Goal: Task Accomplishment & Management: Manage account settings

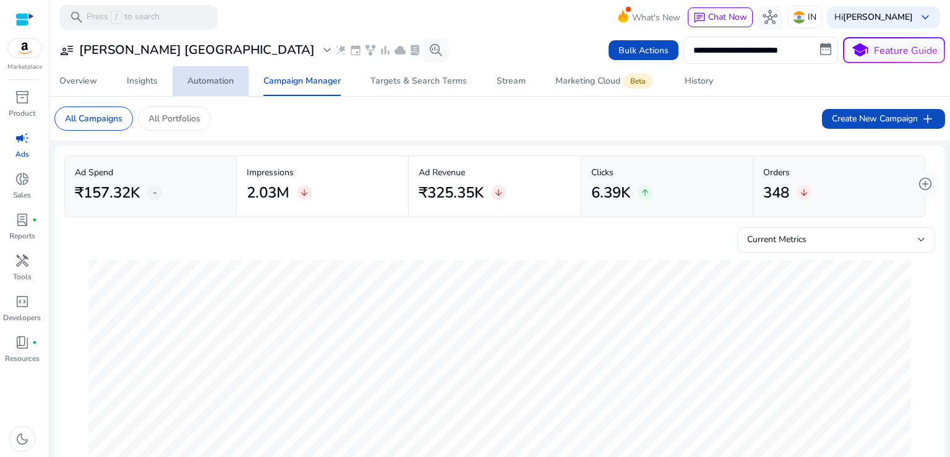
click at [212, 81] on div "Automation" at bounding box center [210, 81] width 46 height 9
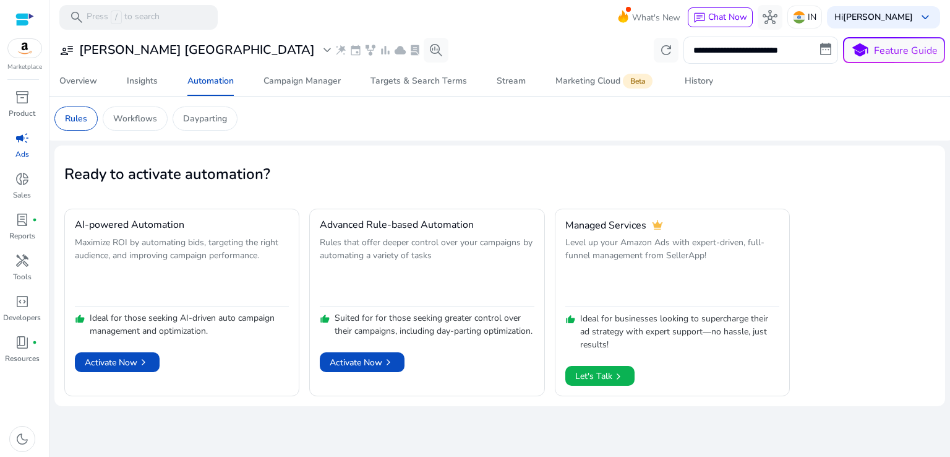
click at [19, 51] on img at bounding box center [24, 48] width 33 height 19
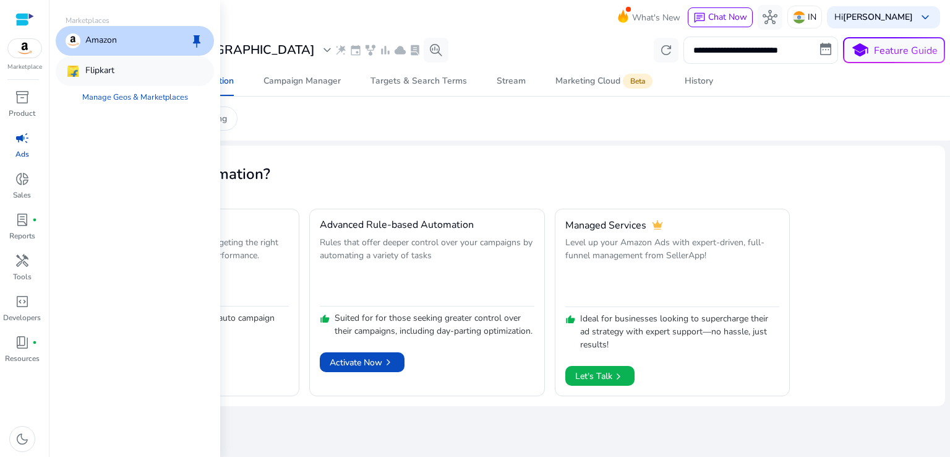
click at [138, 72] on div "Flipkart" at bounding box center [135, 71] width 158 height 30
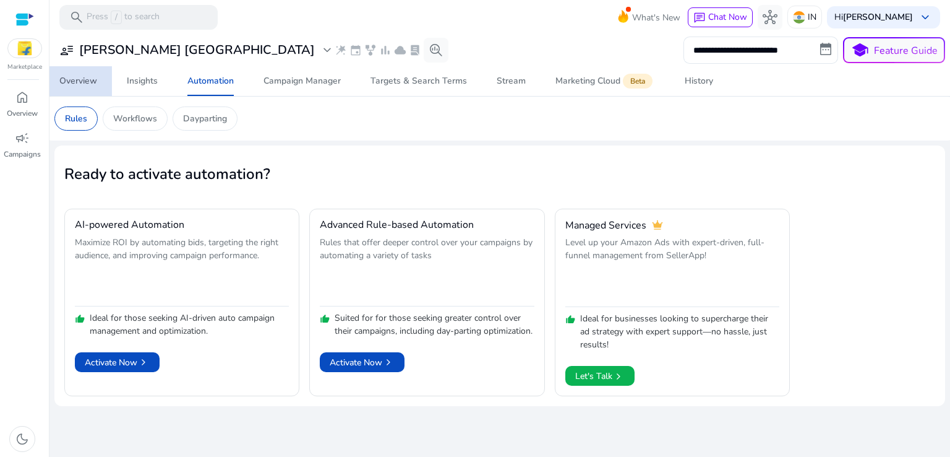
click at [84, 84] on div "Overview" at bounding box center [78, 81] width 38 height 9
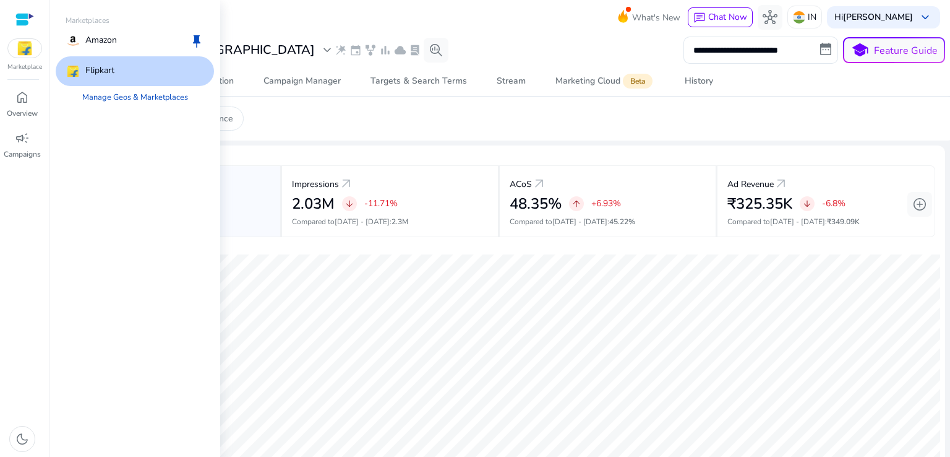
click at [121, 62] on div "Flipkart" at bounding box center [135, 71] width 158 height 30
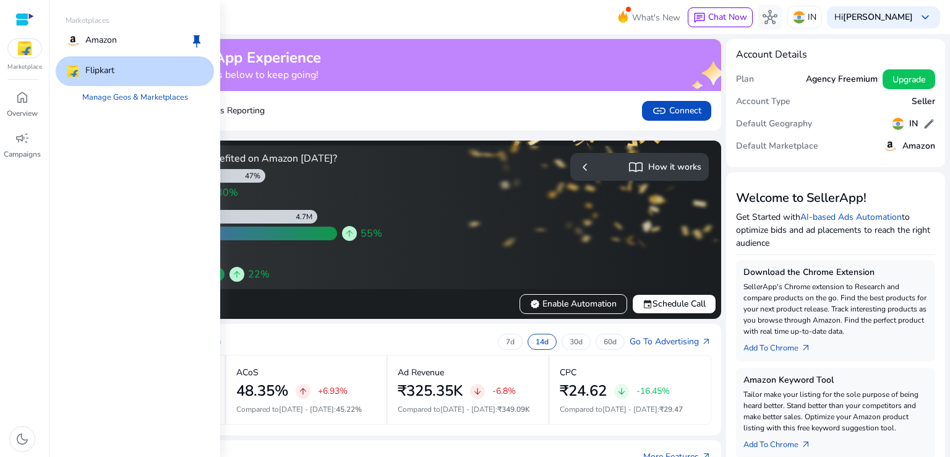
click at [30, 49] on img at bounding box center [24, 48] width 33 height 19
click at [92, 67] on p "Flipkart" at bounding box center [99, 71] width 29 height 15
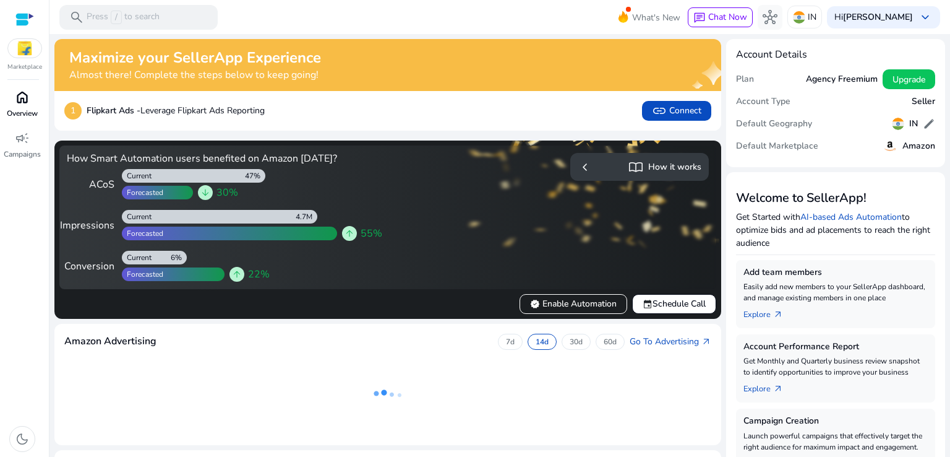
click at [24, 96] on span "home" at bounding box center [22, 97] width 15 height 15
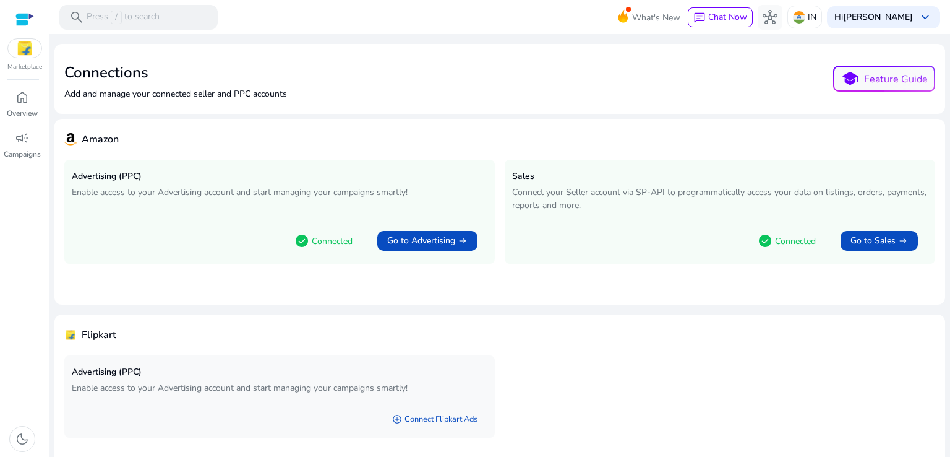
scroll to position [43, 0]
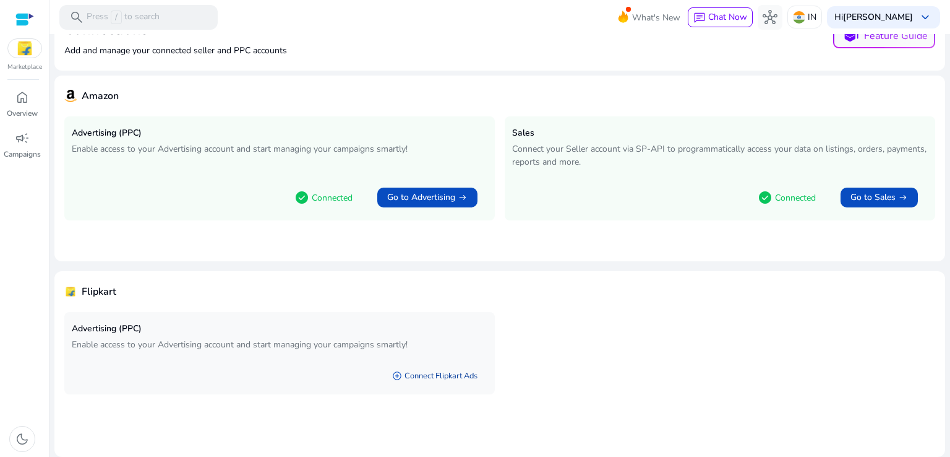
click at [420, 377] on link "add_circle Connect Flipkart Ads" at bounding box center [434, 375] width 105 height 22
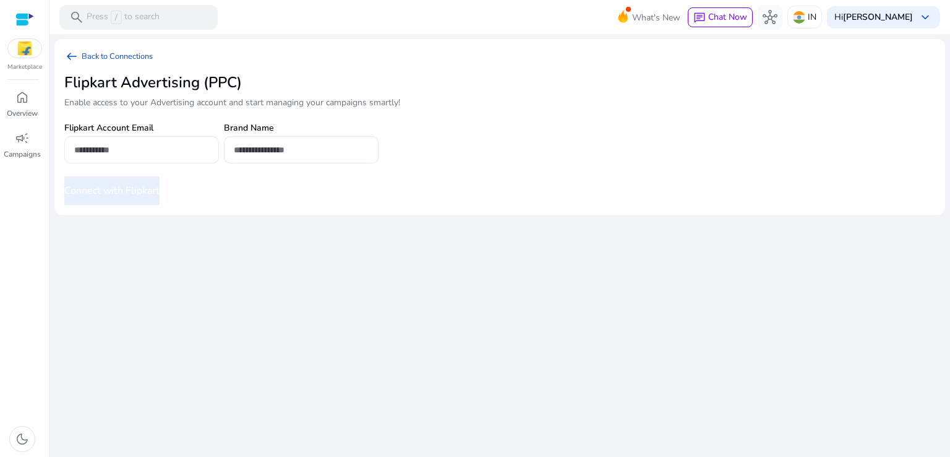
click at [130, 152] on input "email" at bounding box center [141, 150] width 135 height 14
type input "**********"
click at [273, 152] on input "text" at bounding box center [301, 150] width 135 height 14
type input "*"
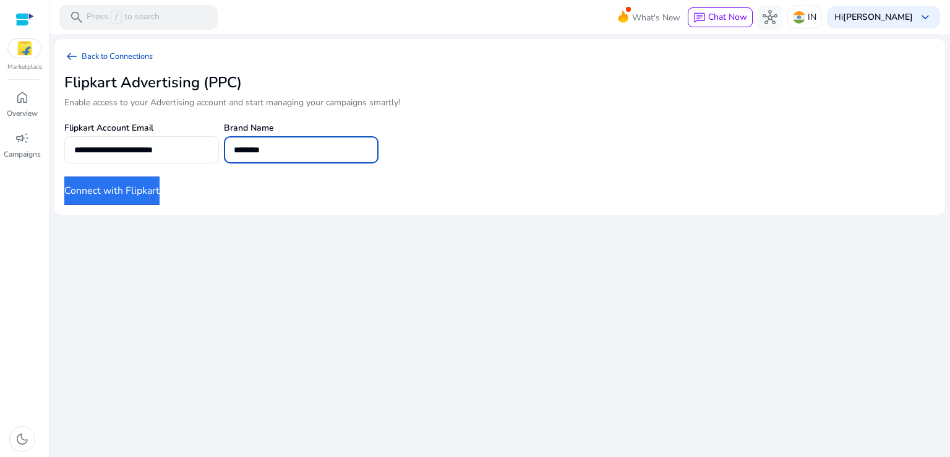
type input "********"
click at [153, 196] on button "Connect with Flipkart" at bounding box center [111, 190] width 95 height 28
click at [119, 191] on button "Connect with Flipkart" at bounding box center [111, 190] width 95 height 28
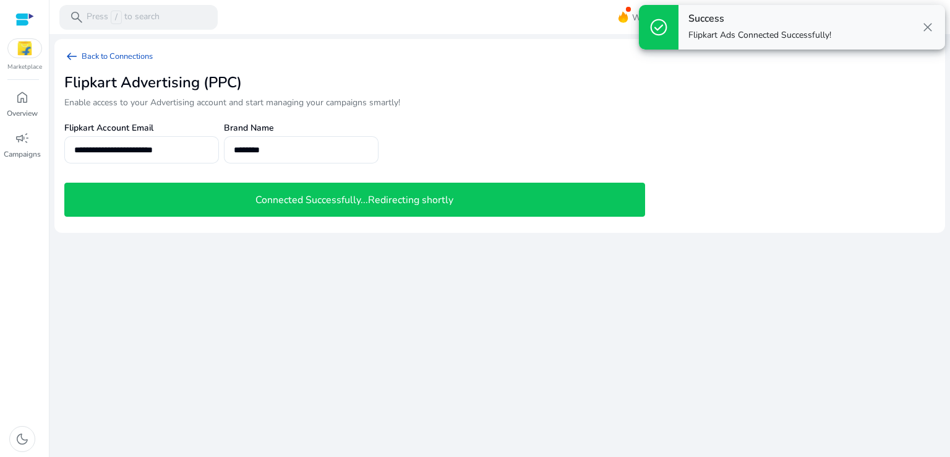
click at [265, 199] on h4 "Connected Successfully...Redirecting shortly" at bounding box center [354, 200] width 198 height 12
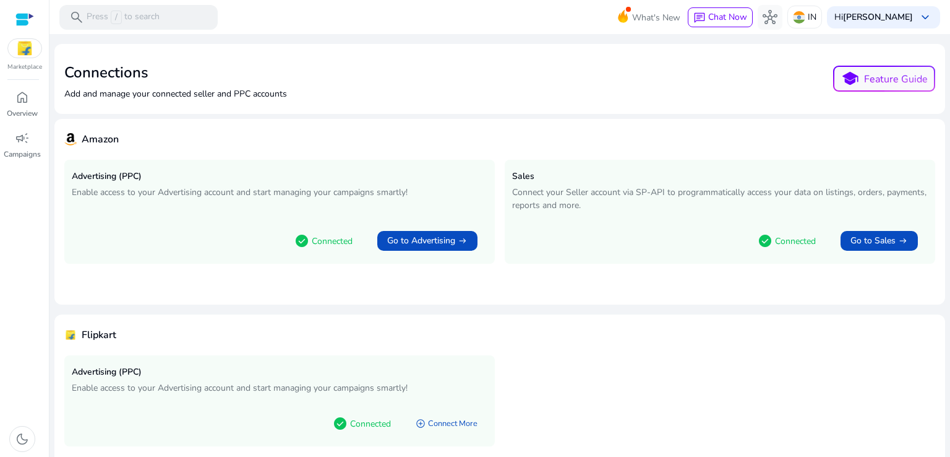
scroll to position [43, 0]
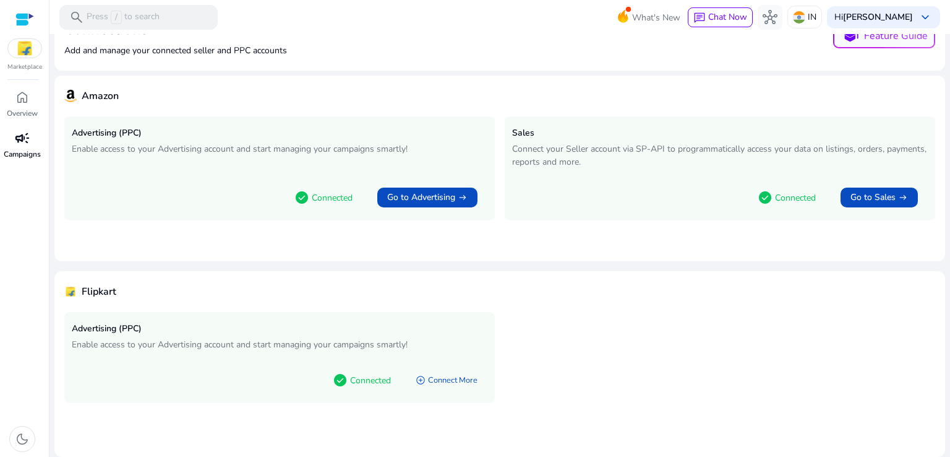
click at [20, 145] on span "campaign" at bounding box center [22, 138] width 15 height 15
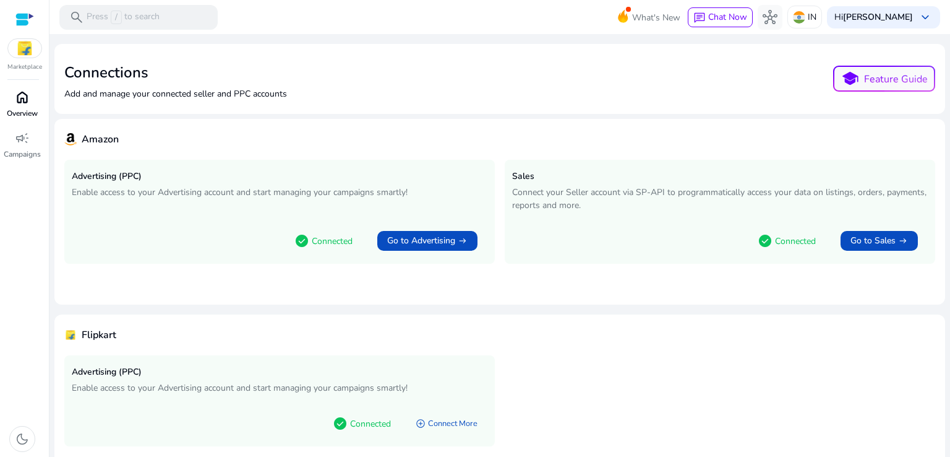
click at [18, 100] on span "home" at bounding box center [22, 97] width 15 height 15
click at [28, 59] on div "Marketplace" at bounding box center [24, 36] width 49 height 72
click at [28, 58] on img at bounding box center [24, 48] width 33 height 19
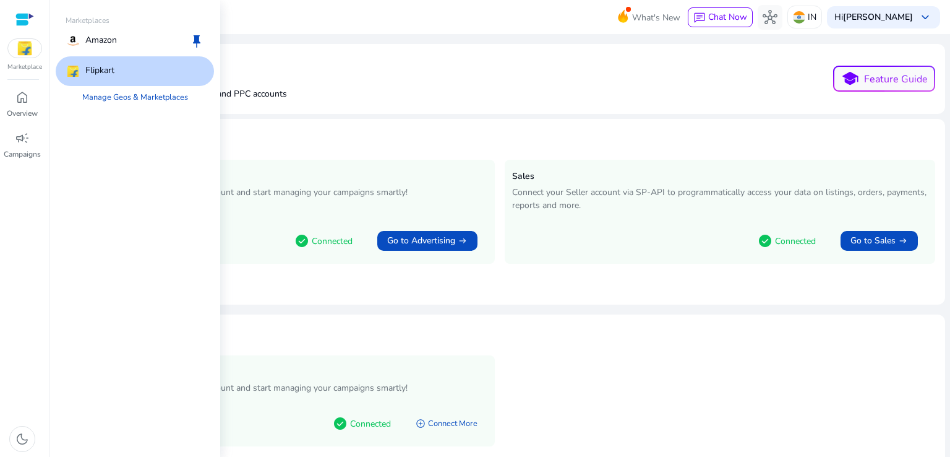
click at [77, 70] on img at bounding box center [73, 71] width 15 height 15
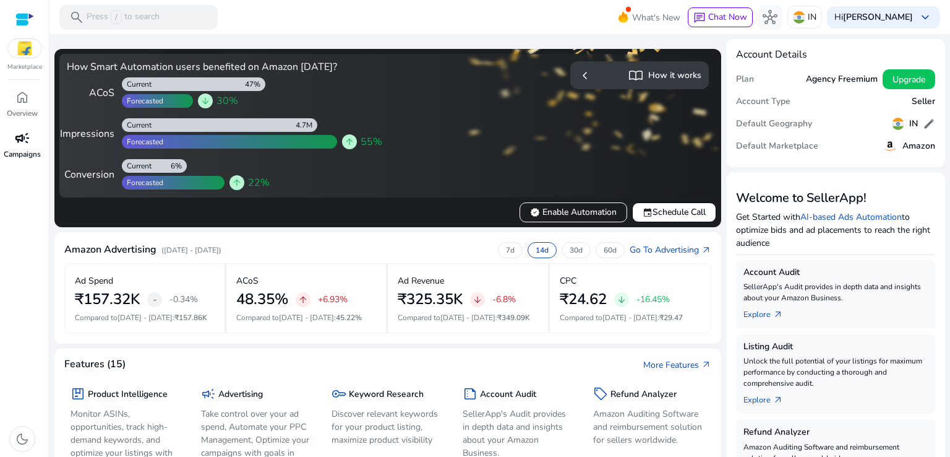
click at [17, 137] on span "campaign" at bounding box center [22, 138] width 15 height 15
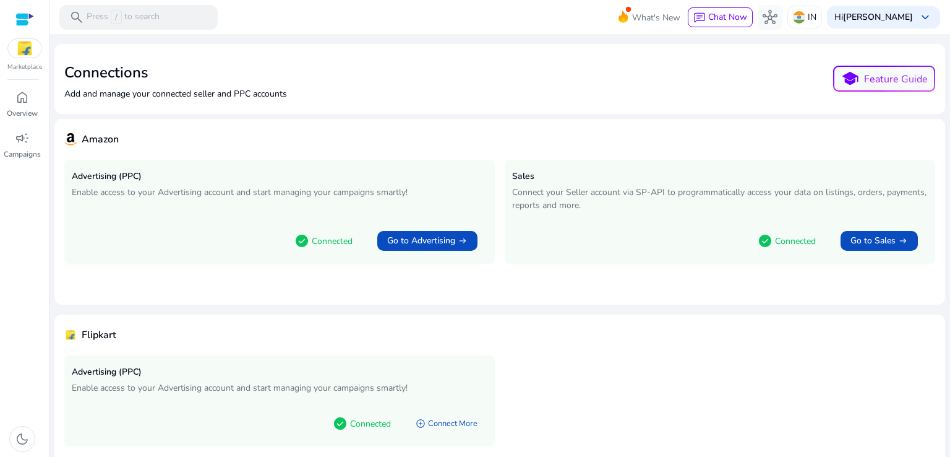
scroll to position [43, 0]
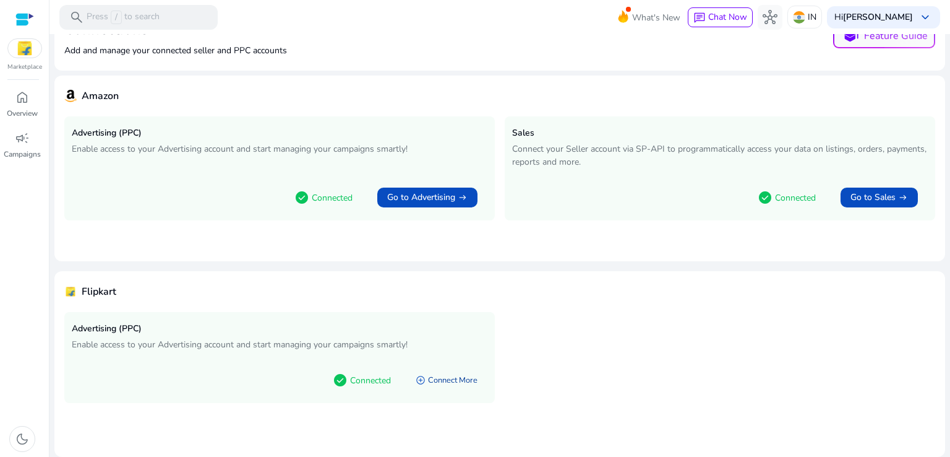
click at [444, 377] on link "add_circle Connect More" at bounding box center [447, 380] width 82 height 22
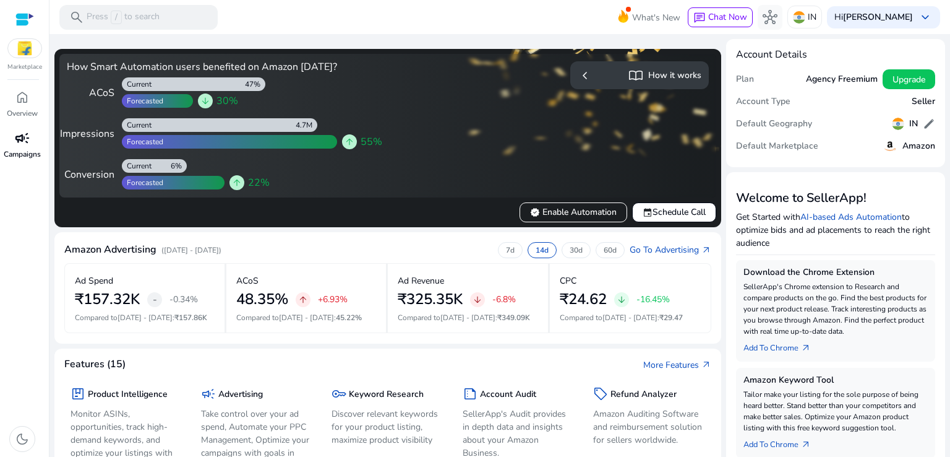
click at [20, 142] on span "campaign" at bounding box center [22, 138] width 15 height 15
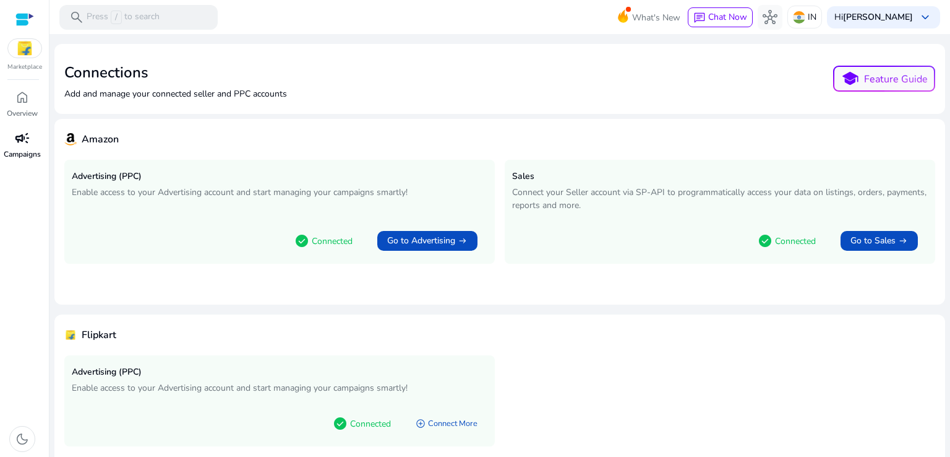
click at [20, 141] on span "campaign" at bounding box center [22, 138] width 15 height 15
click at [32, 135] on div "campaign" at bounding box center [22, 138] width 35 height 20
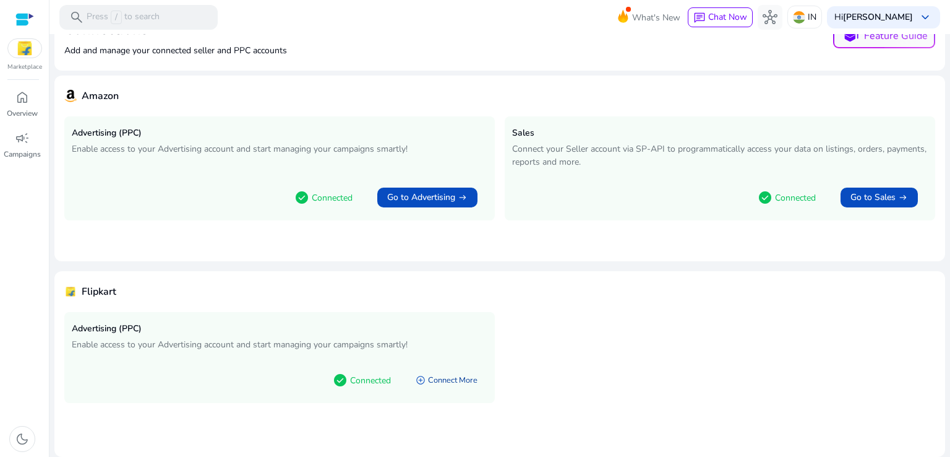
click at [455, 380] on link "add_circle Connect More" at bounding box center [447, 380] width 82 height 22
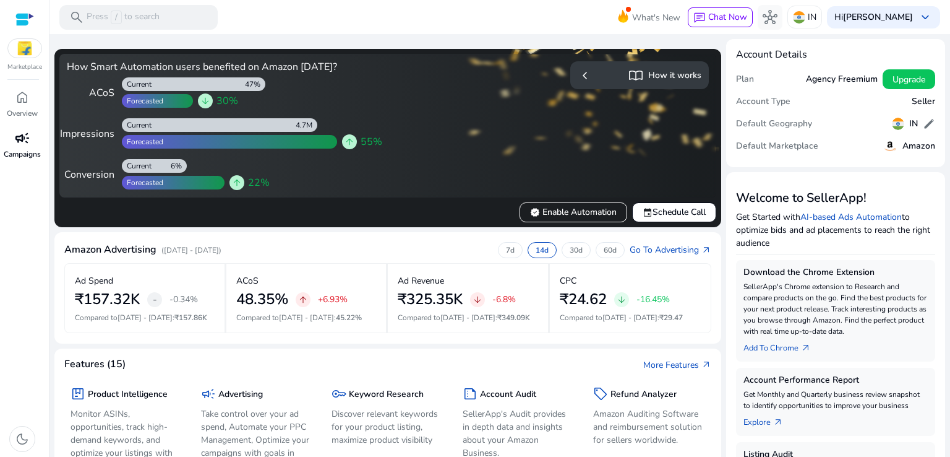
click at [25, 145] on span "campaign" at bounding box center [22, 138] width 15 height 15
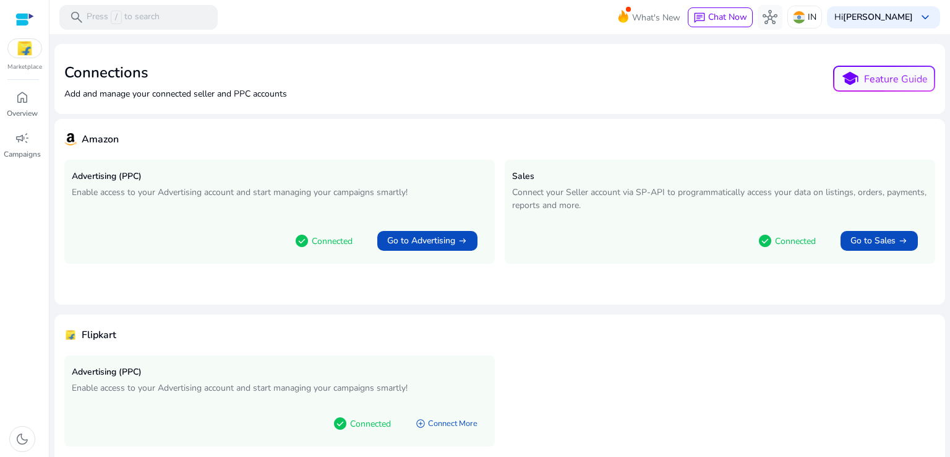
scroll to position [43, 0]
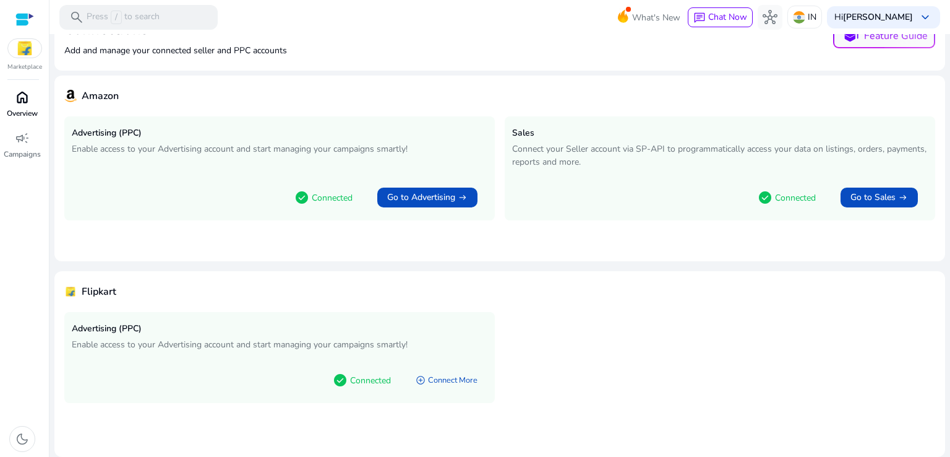
click at [12, 93] on div "home" at bounding box center [22, 97] width 35 height 20
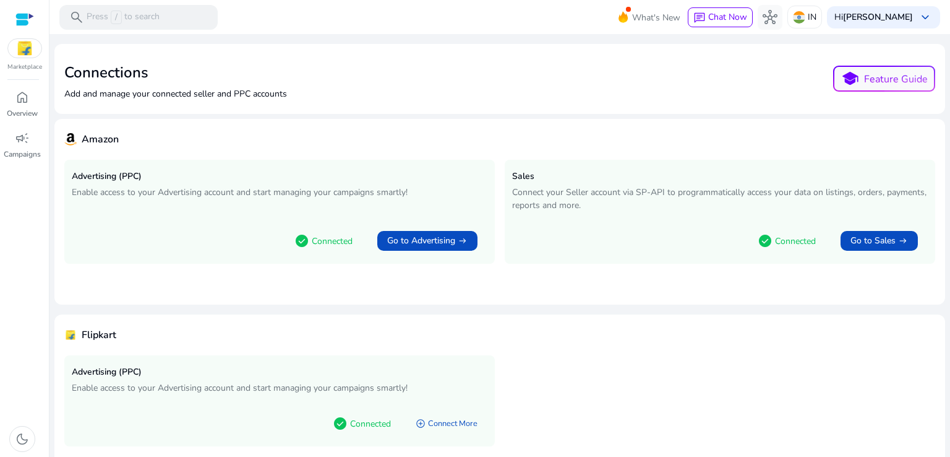
click at [22, 41] on img at bounding box center [24, 48] width 33 height 19
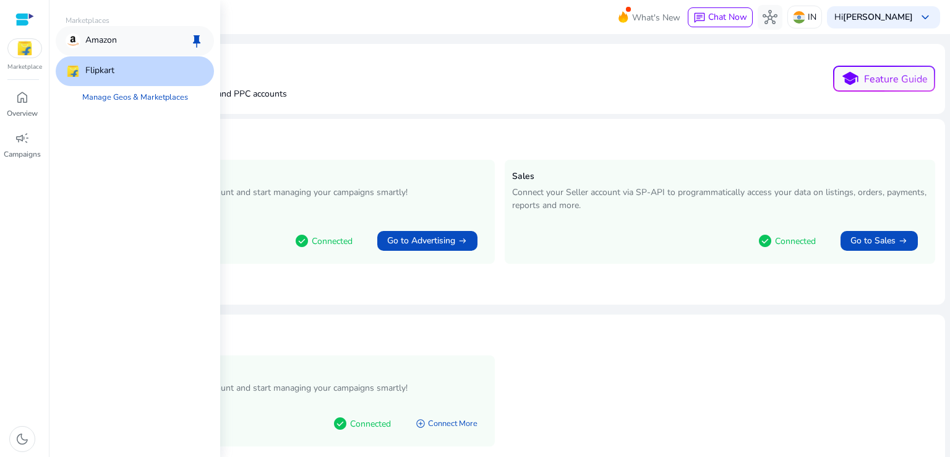
click at [92, 40] on p "Amazon" at bounding box center [101, 40] width 32 height 15
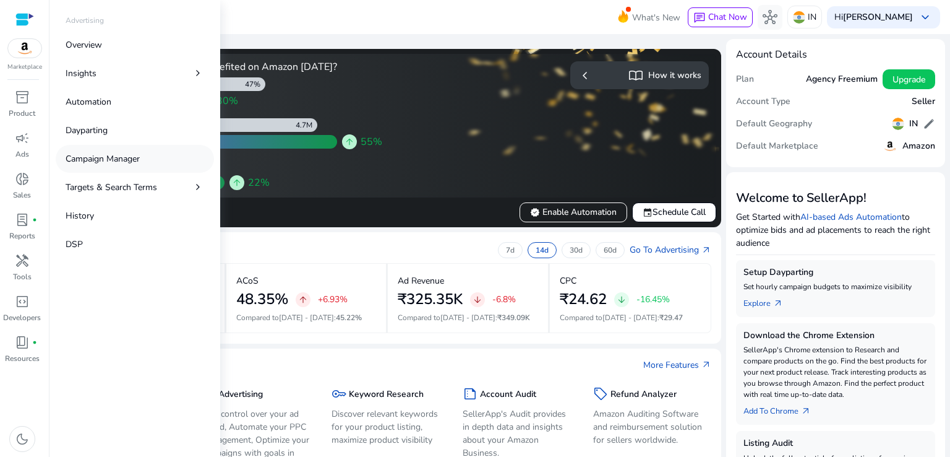
click at [124, 155] on p "Campaign Manager" at bounding box center [103, 158] width 74 height 13
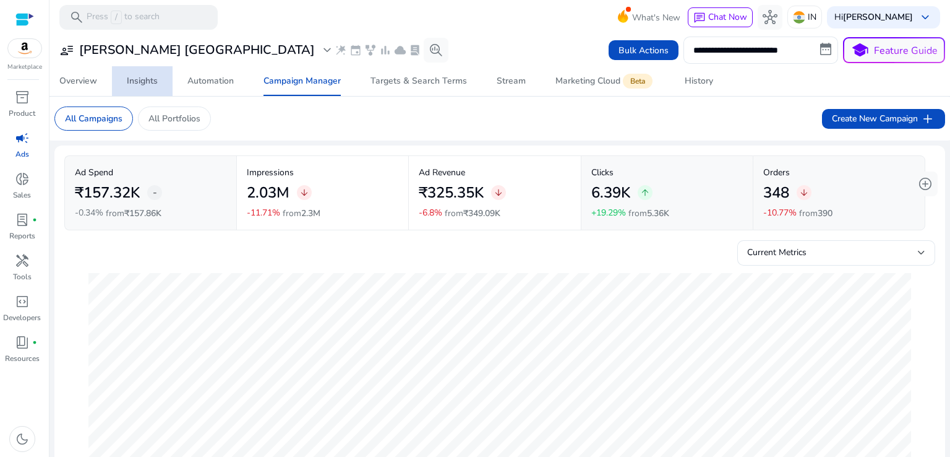
click at [129, 85] on div "Insights" at bounding box center [142, 81] width 31 height 9
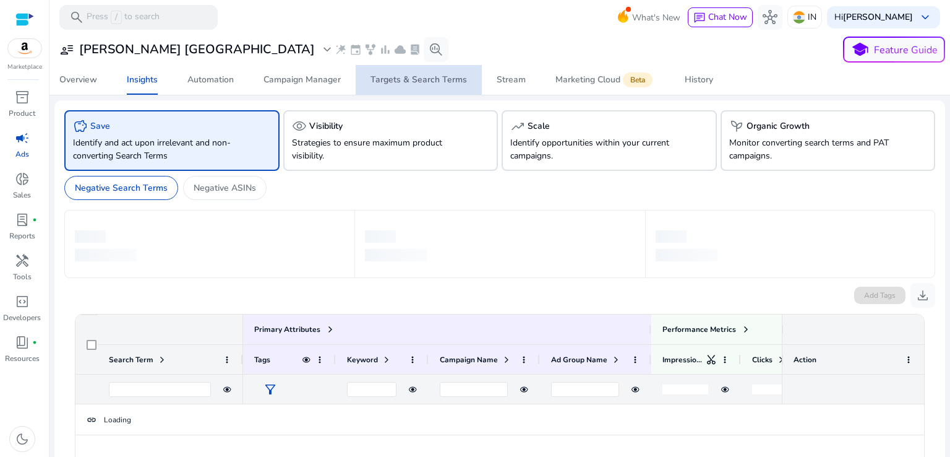
click at [428, 86] on span "Targets & Search Terms" at bounding box center [419, 80] width 96 height 30
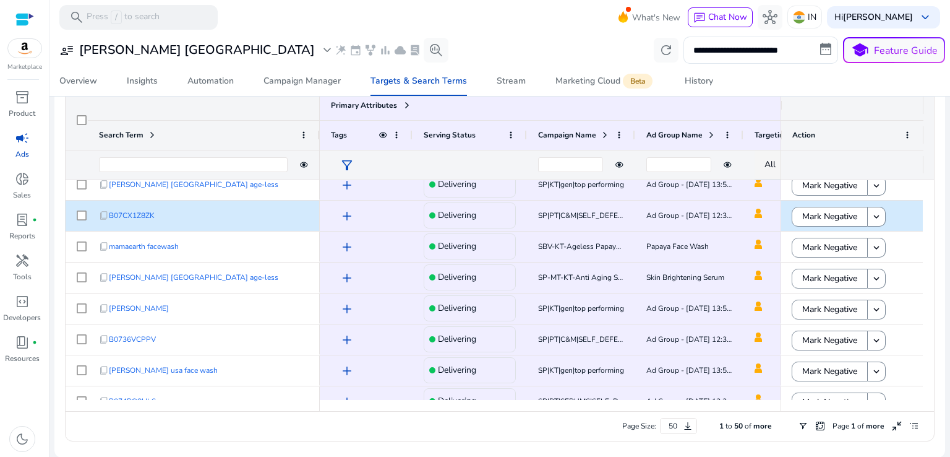
scroll to position [512, 0]
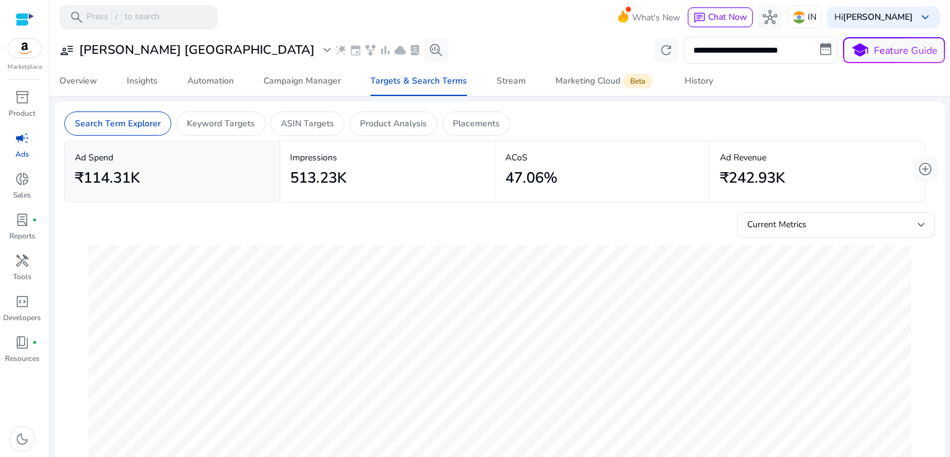
click at [600, 210] on div "Current Metrics" at bounding box center [499, 222] width 871 height 30
click at [574, 221] on div "Current Metrics" at bounding box center [499, 222] width 871 height 30
